Goal: Information Seeking & Learning: Learn about a topic

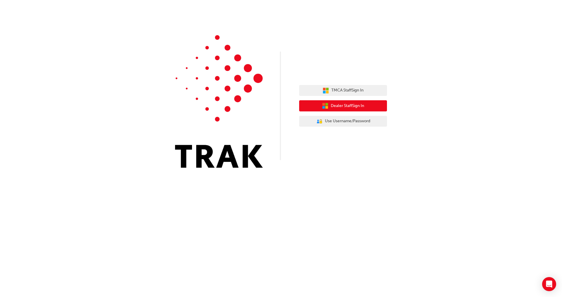
click at [334, 106] on span "Dealer Staff Sign In" at bounding box center [347, 106] width 33 height 7
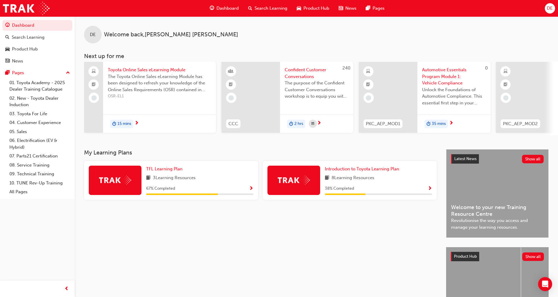
click at [267, 8] on span "Search Learning" at bounding box center [271, 8] width 33 height 7
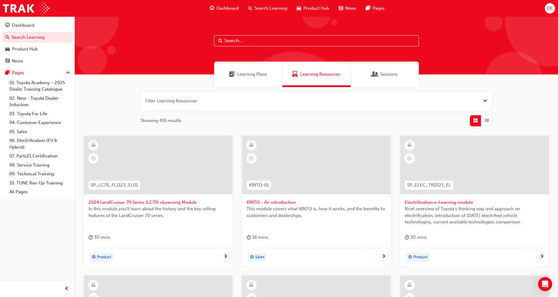
click at [255, 41] on input "text" at bounding box center [316, 40] width 205 height 11
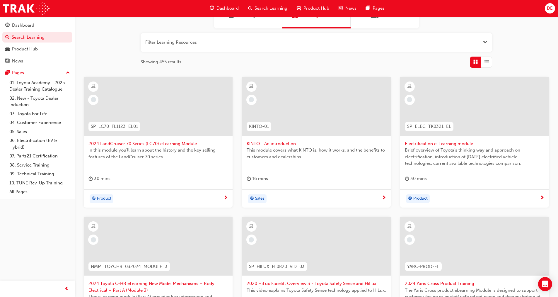
scroll to position [29, 0]
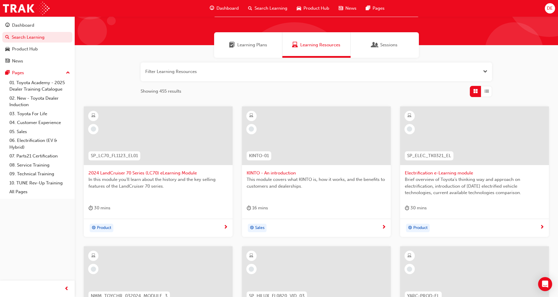
click at [257, 49] on div "Learning Plans" at bounding box center [248, 44] width 68 height 25
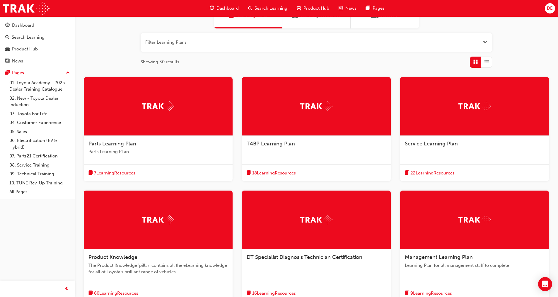
scroll to position [88, 0]
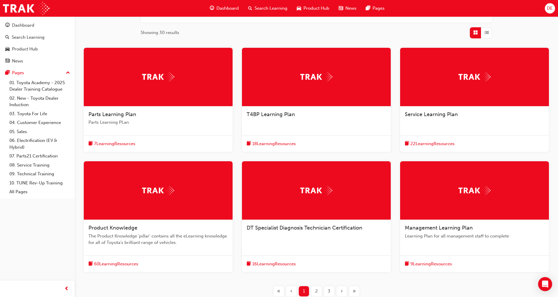
click at [416, 119] on div "Service Learning Plan" at bounding box center [474, 117] width 149 height 22
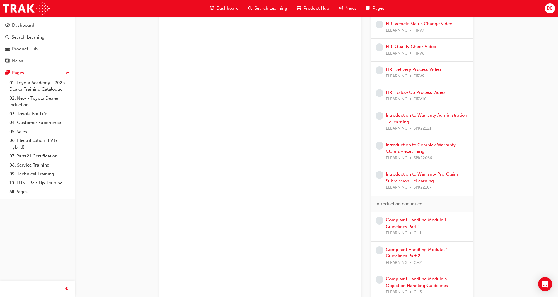
scroll to position [322, 0]
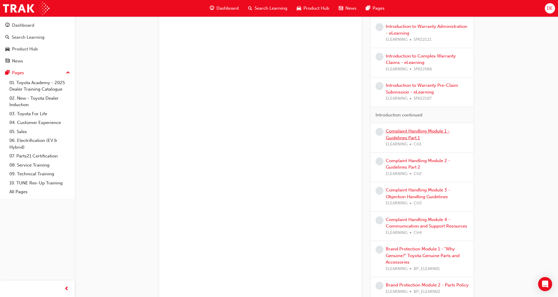
click at [413, 133] on link "Complaint Handling Module 1 - Guidelines Part 1" at bounding box center [418, 134] width 64 height 12
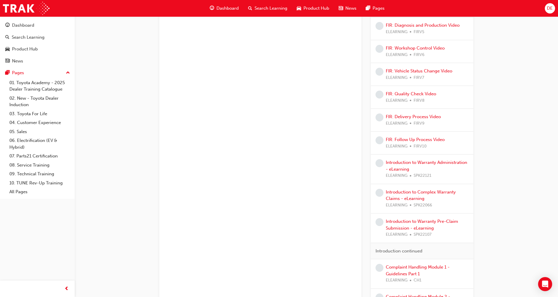
scroll to position [264, 0]
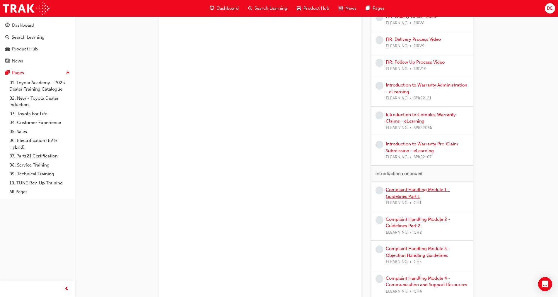
click at [411, 189] on link "Complaint Handling Module 1 - Guidelines Part 1" at bounding box center [418, 193] width 64 height 12
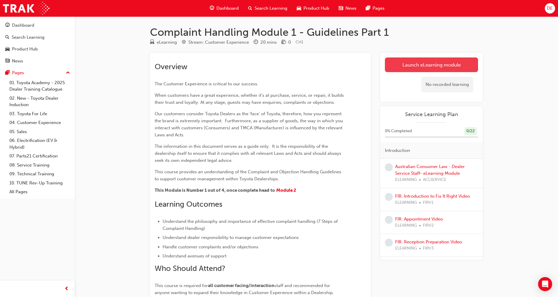
click at [428, 65] on link "Launch eLearning module" at bounding box center [431, 64] width 93 height 15
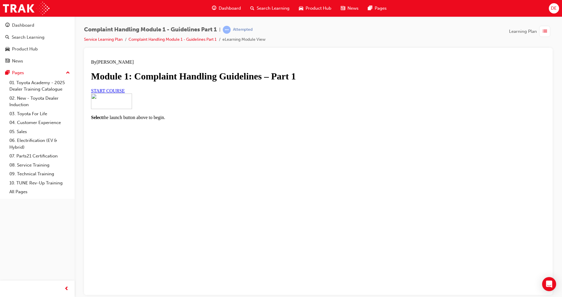
click at [125, 93] on span "START COURSE" at bounding box center [108, 90] width 34 height 5
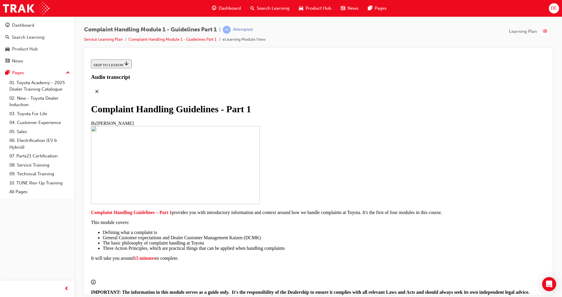
scroll to position [98, 0]
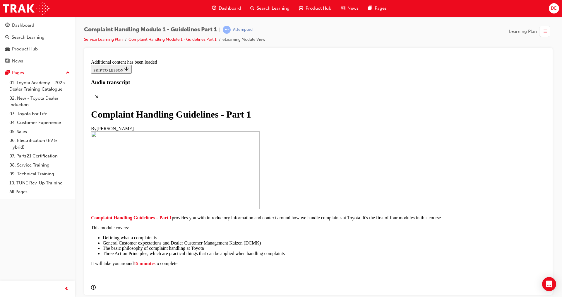
scroll to position [387, 0]
